Goal: Task Accomplishment & Management: Use online tool/utility

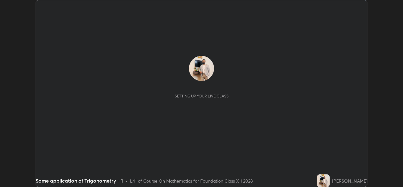
scroll to position [187, 402]
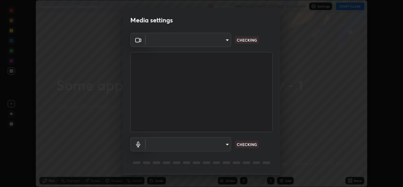
type input "02c526a7d083af2ea0f9b848da83c41b37d7728a07c2247aa6837277cf3aa32d"
type input "1f9b2b7b856d792cc5f4e166810154640c8dc3d584de9c331c588b9cd70d1665"
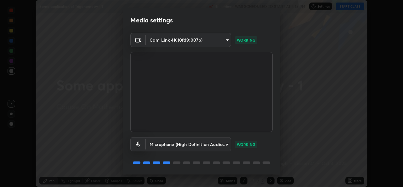
scroll to position [20, 0]
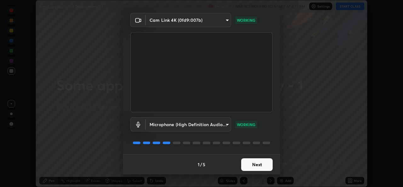
click at [252, 166] on button "Next" at bounding box center [256, 164] width 31 height 13
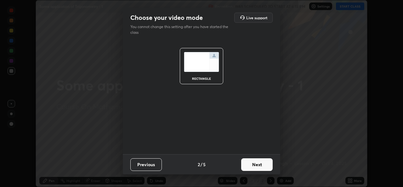
scroll to position [0, 0]
click at [261, 162] on button "Next" at bounding box center [256, 164] width 31 height 13
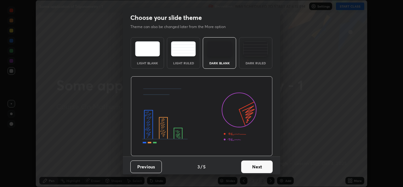
click at [259, 166] on button "Next" at bounding box center [256, 166] width 31 height 13
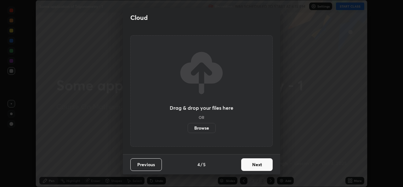
click at [258, 164] on button "Next" at bounding box center [256, 164] width 31 height 13
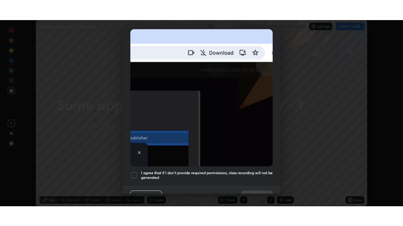
scroll to position [148, 0]
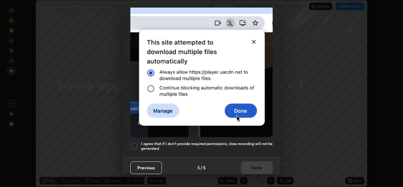
click at [135, 142] on div at bounding box center [134, 146] width 8 height 8
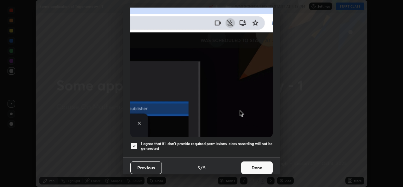
click at [255, 164] on button "Done" at bounding box center [256, 167] width 31 height 13
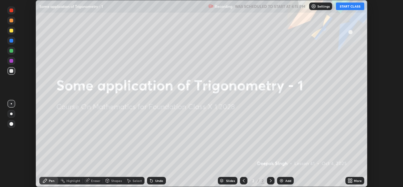
click at [348, 181] on icon at bounding box center [349, 182] width 2 height 2
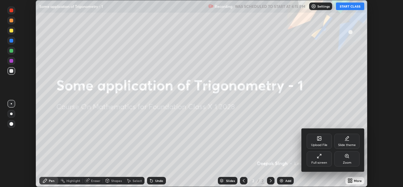
click at [323, 160] on div "Full screen" at bounding box center [318, 158] width 25 height 15
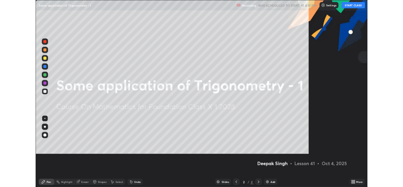
scroll to position [226, 403]
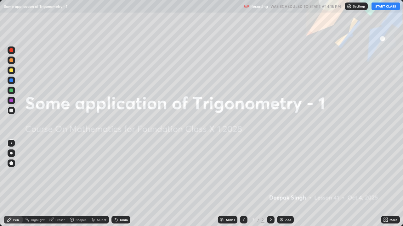
click at [287, 186] on div "Add" at bounding box center [288, 220] width 6 height 3
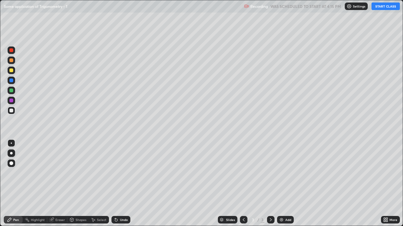
click at [380, 8] on button "START CLASS" at bounding box center [385, 7] width 28 height 8
click at [386, 186] on icon at bounding box center [387, 221] width 2 height 2
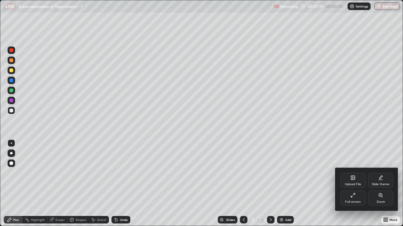
click at [350, 186] on icon at bounding box center [352, 195] width 5 height 5
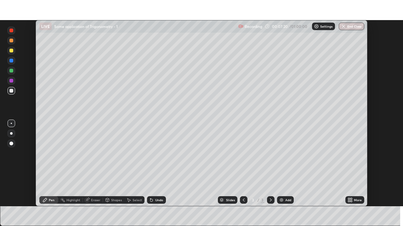
scroll to position [31266, 31050]
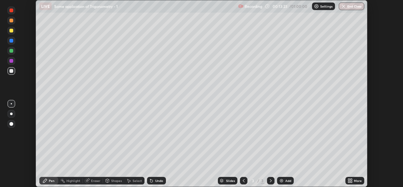
click at [281, 180] on img at bounding box center [281, 180] width 5 height 5
click at [348, 179] on icon at bounding box center [349, 179] width 2 height 2
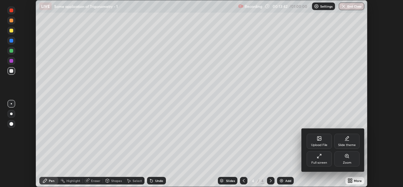
click at [318, 158] on icon at bounding box center [318, 155] width 5 height 5
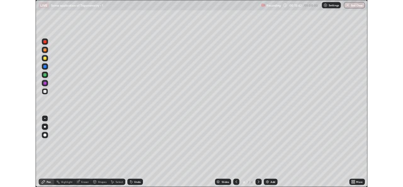
scroll to position [226, 403]
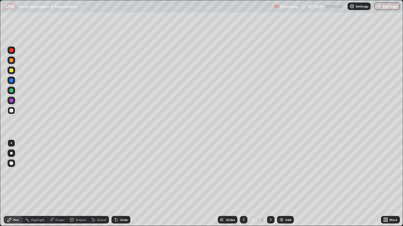
click at [283, 186] on img at bounding box center [281, 220] width 5 height 5
click at [59, 186] on div "Eraser" at bounding box center [57, 220] width 20 height 8
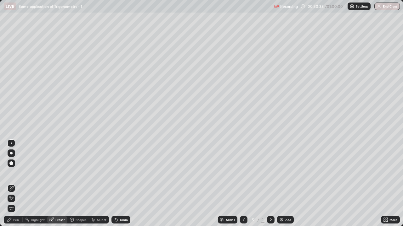
click at [10, 186] on span "Erase all" at bounding box center [11, 209] width 7 height 4
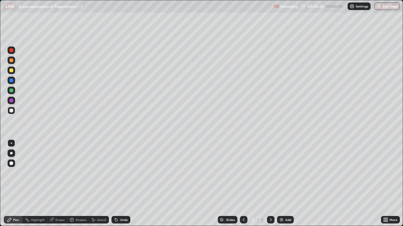
click at [10, 186] on div at bounding box center [11, 175] width 10 height 75
click at [16, 186] on div "Pen" at bounding box center [16, 220] width 6 height 3
click at [282, 186] on img at bounding box center [281, 220] width 5 height 5
click at [242, 186] on icon at bounding box center [243, 220] width 5 height 5
click at [270, 186] on icon at bounding box center [270, 220] width 5 height 5
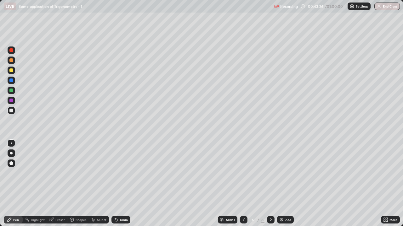
click at [115, 186] on icon at bounding box center [116, 220] width 3 height 3
click at [115, 186] on div "Undo" at bounding box center [120, 220] width 19 height 8
click at [52, 186] on icon at bounding box center [51, 220] width 4 height 4
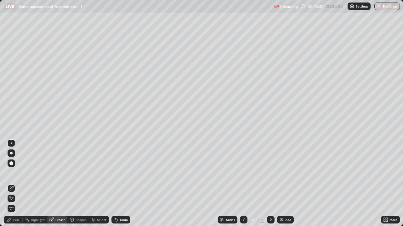
click at [18, 186] on div "Pen" at bounding box center [16, 220] width 6 height 3
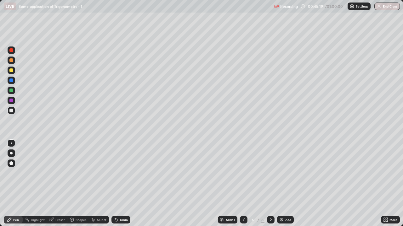
click at [118, 186] on div "Undo" at bounding box center [120, 220] width 19 height 8
click at [115, 186] on icon at bounding box center [116, 220] width 3 height 3
click at [116, 186] on icon at bounding box center [116, 220] width 3 height 3
click at [115, 186] on icon at bounding box center [116, 220] width 3 height 3
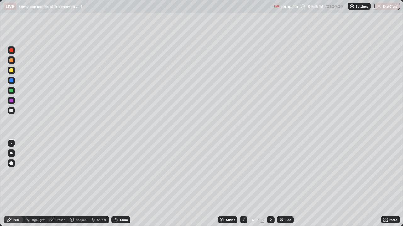
click at [115, 186] on icon at bounding box center [116, 220] width 3 height 3
click at [55, 186] on div "Eraser" at bounding box center [59, 220] width 9 height 3
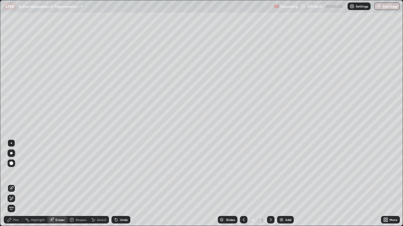
click at [12, 186] on icon at bounding box center [11, 198] width 5 height 5
click at [12, 186] on icon at bounding box center [11, 188] width 5 height 5
click at [14, 186] on div "Pen" at bounding box center [16, 220] width 6 height 3
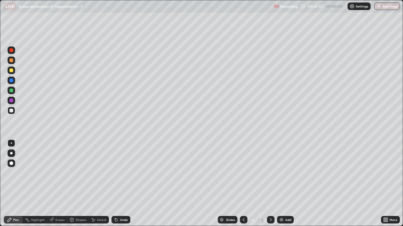
click at [122, 186] on div "Undo" at bounding box center [124, 220] width 8 height 3
click at [282, 186] on img at bounding box center [281, 220] width 5 height 5
click at [118, 186] on div "Undo" at bounding box center [120, 220] width 19 height 8
click at [115, 186] on icon at bounding box center [116, 220] width 3 height 3
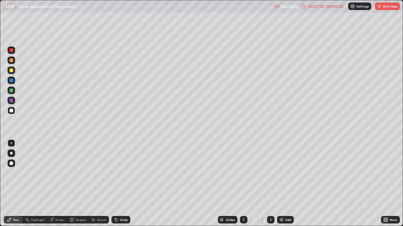
click at [121, 186] on div "Undo" at bounding box center [124, 220] width 8 height 3
click at [120, 186] on div "Undo" at bounding box center [124, 220] width 8 height 3
click at [121, 186] on div "Undo" at bounding box center [124, 220] width 8 height 3
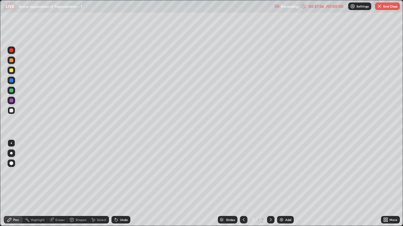
click at [124, 186] on div "Undo" at bounding box center [124, 220] width 8 height 3
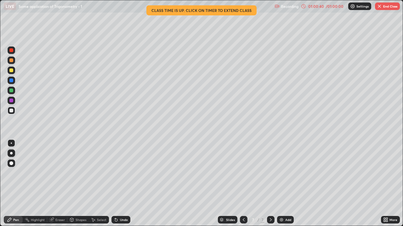
click at [386, 8] on button "End Class" at bounding box center [387, 7] width 25 height 8
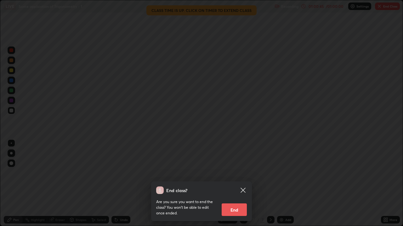
click at [237, 186] on button "End" at bounding box center [233, 210] width 25 height 13
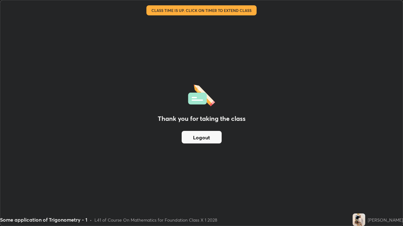
click at [199, 135] on button "Logout" at bounding box center [201, 137] width 40 height 13
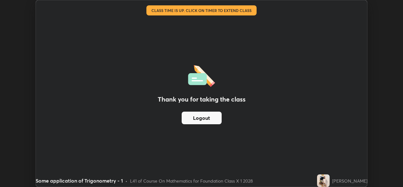
scroll to position [31266, 31050]
